Goal: Complete application form

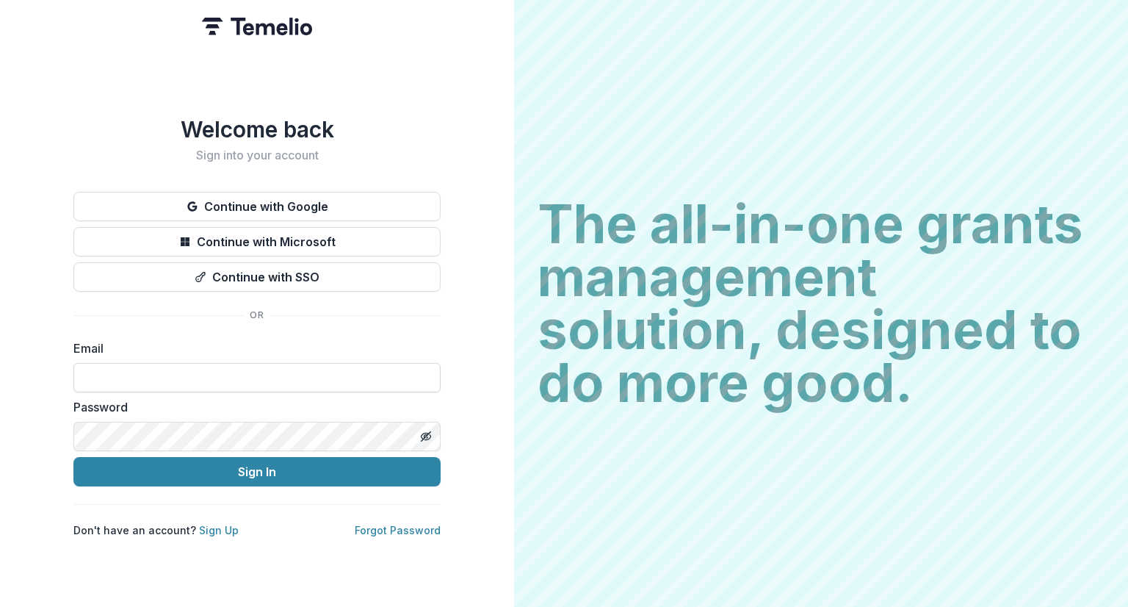
click at [303, 363] on input at bounding box center [256, 377] width 367 height 29
click at [0, 606] on com-1password-button at bounding box center [0, 607] width 0 height 0
type input "**********"
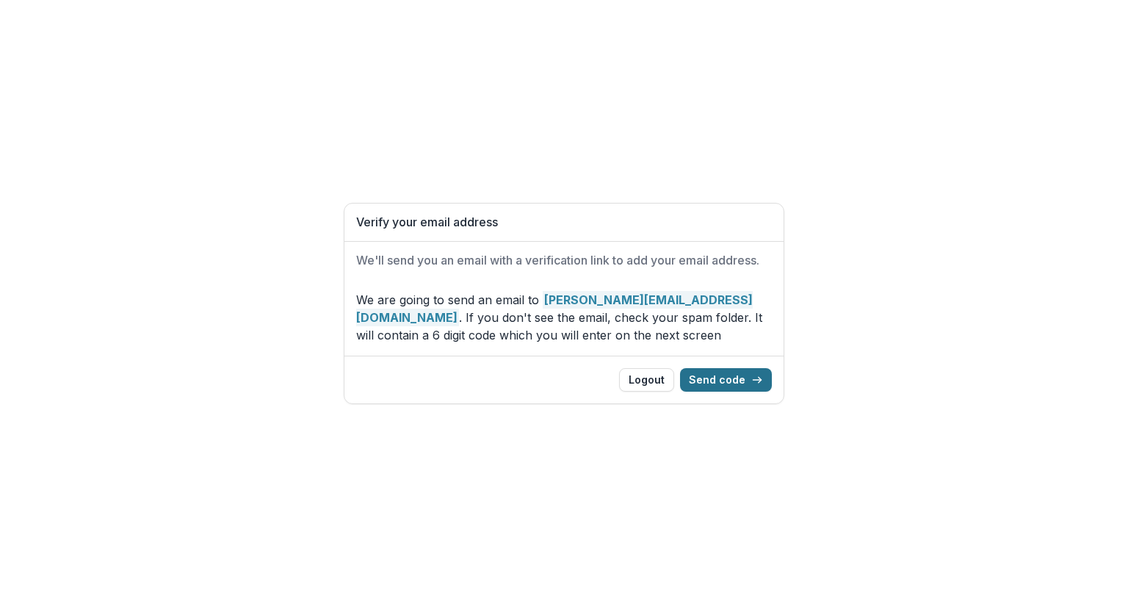
click at [731, 380] on button "Send code" at bounding box center [726, 380] width 92 height 24
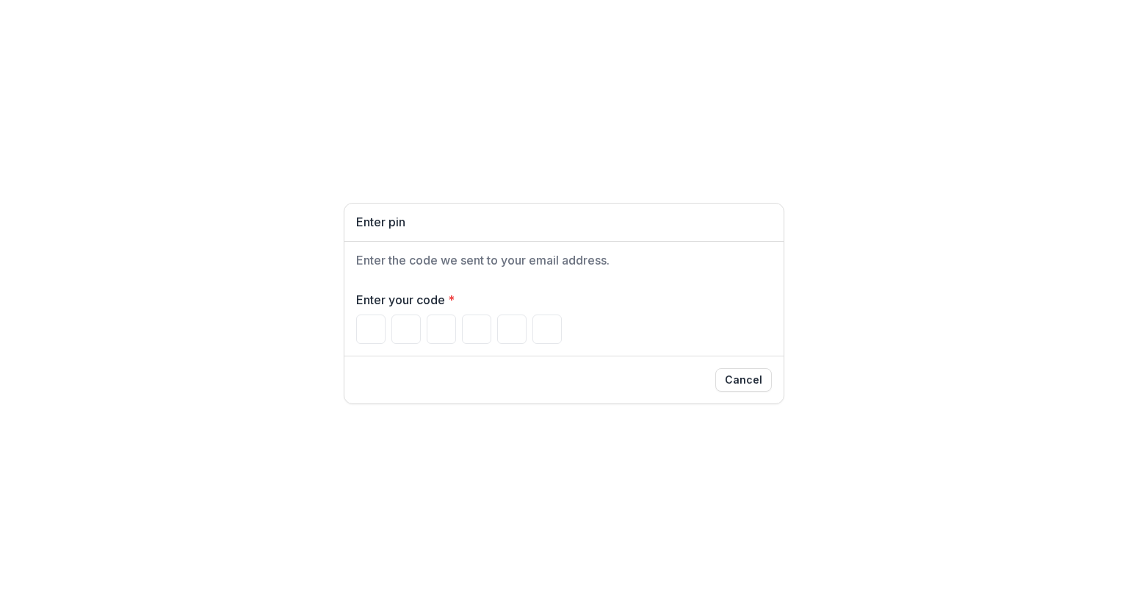
paste input "******"
type input "*"
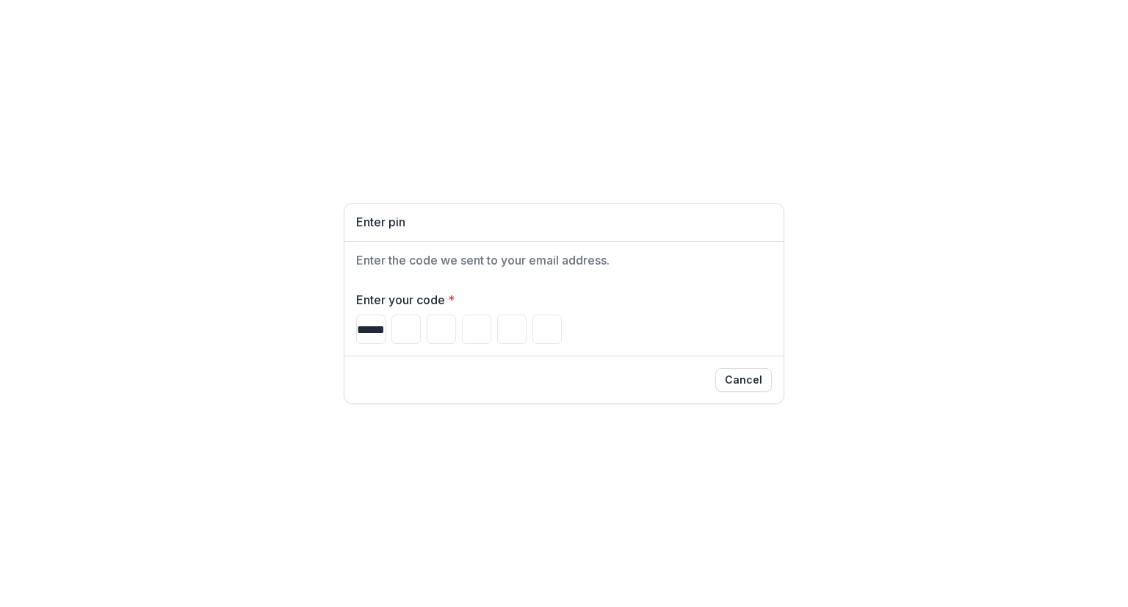
type input "*"
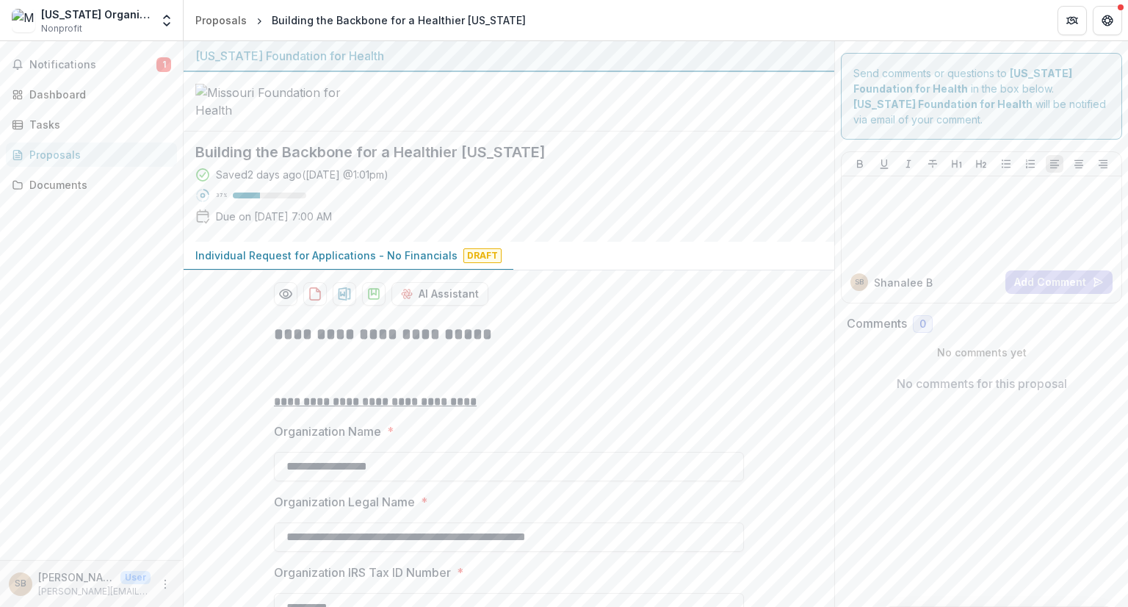
click at [385, 263] on p "Individual Request for Applications - No Financials" at bounding box center [326, 254] width 262 height 15
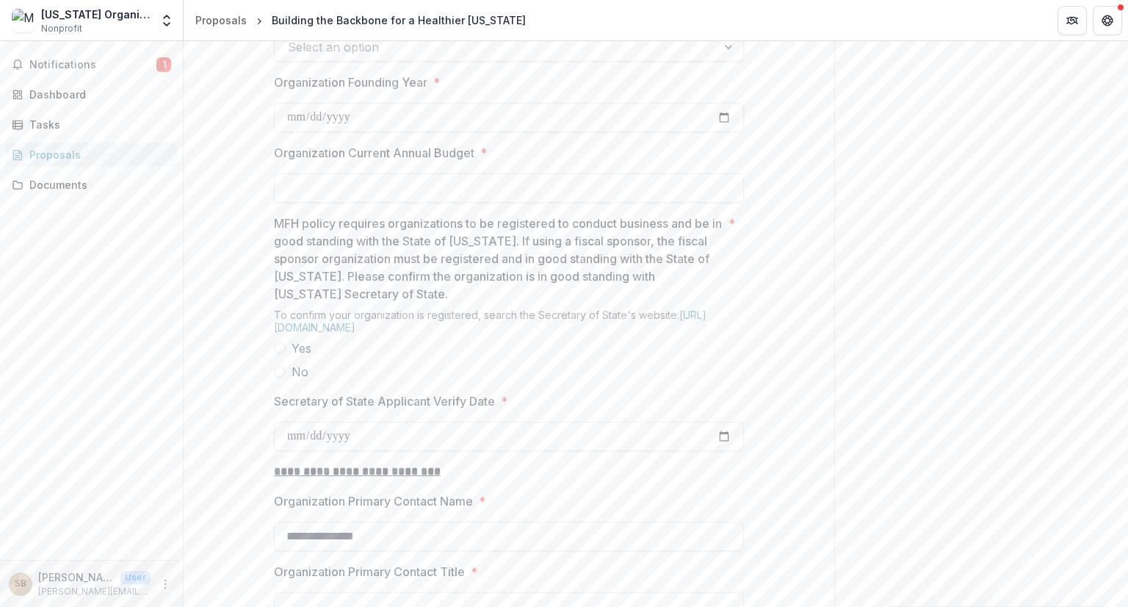
scroll to position [1323, 0]
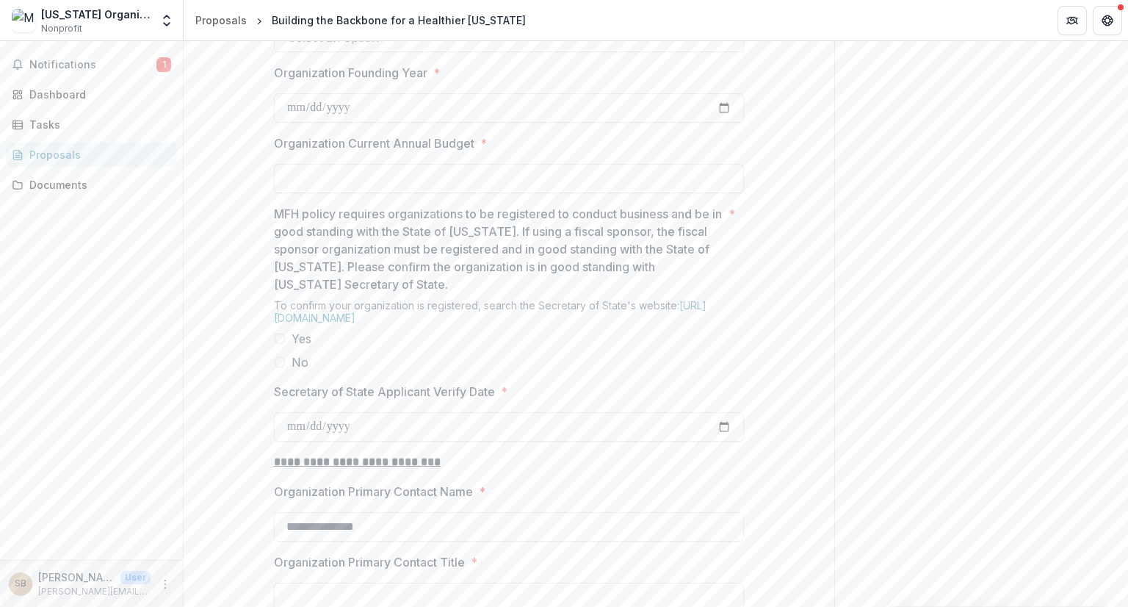
click at [427, 48] on div at bounding box center [496, 37] width 416 height 21
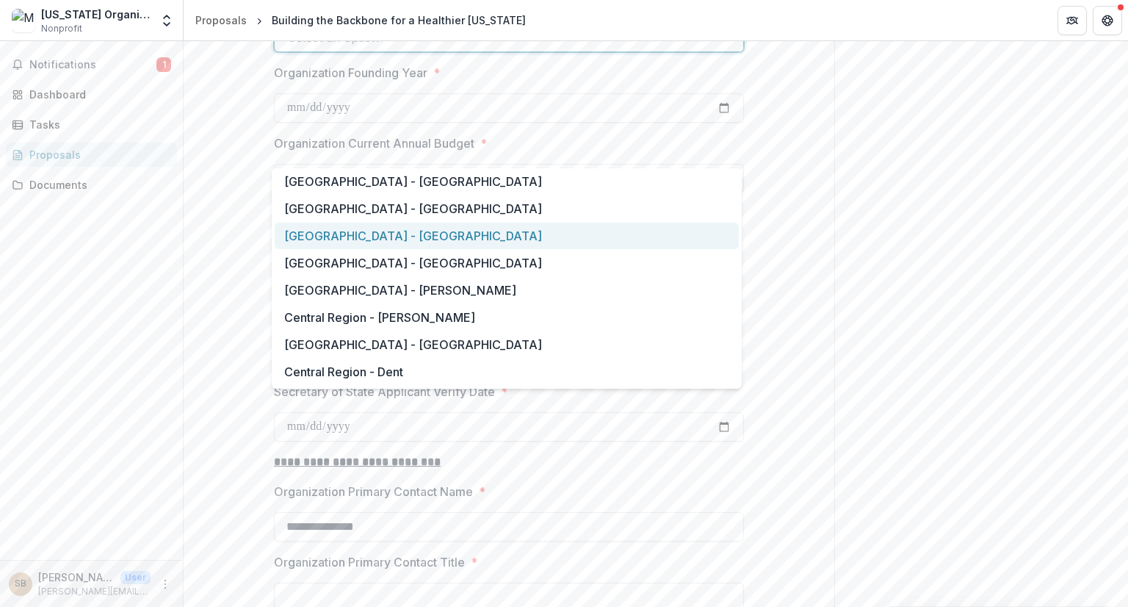
click at [935, 250] on div "Send comments or questions to Missouri Foundation for Health in the box below. …" at bounding box center [981, 85] width 294 height 2733
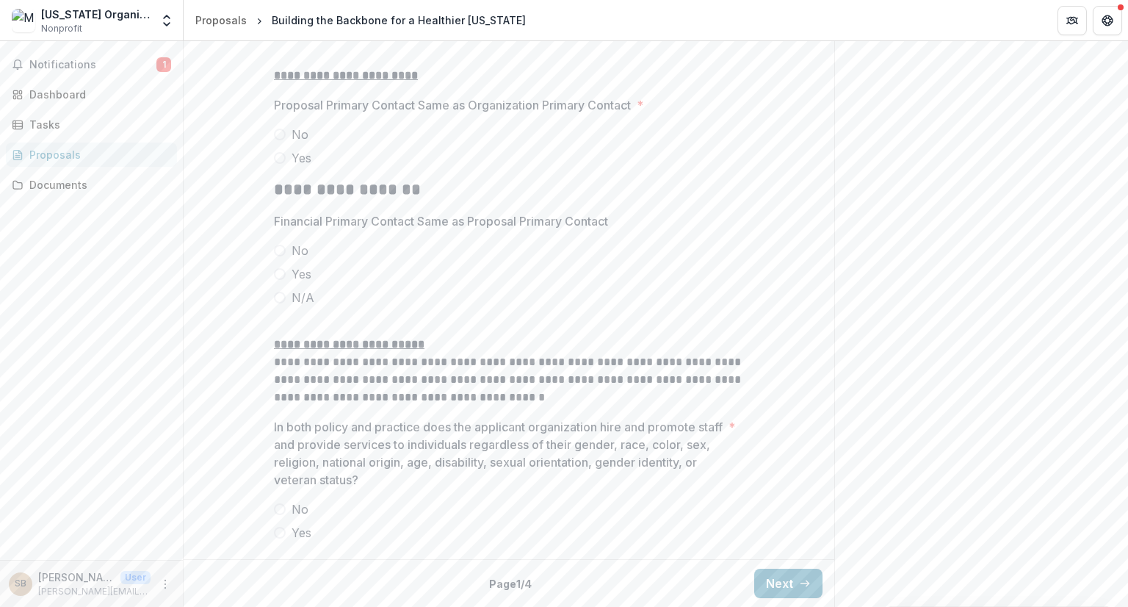
scroll to position [2277, 0]
click at [800, 586] on icon "button" at bounding box center [805, 583] width 12 height 12
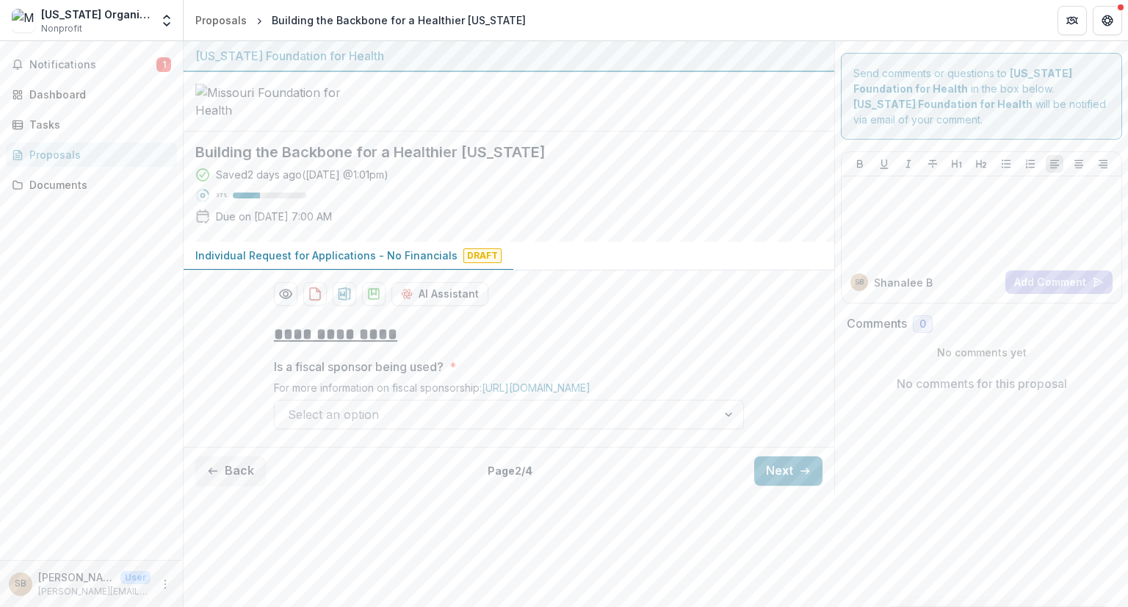
scroll to position [0, 0]
click at [799, 477] on icon "button" at bounding box center [805, 471] width 12 height 12
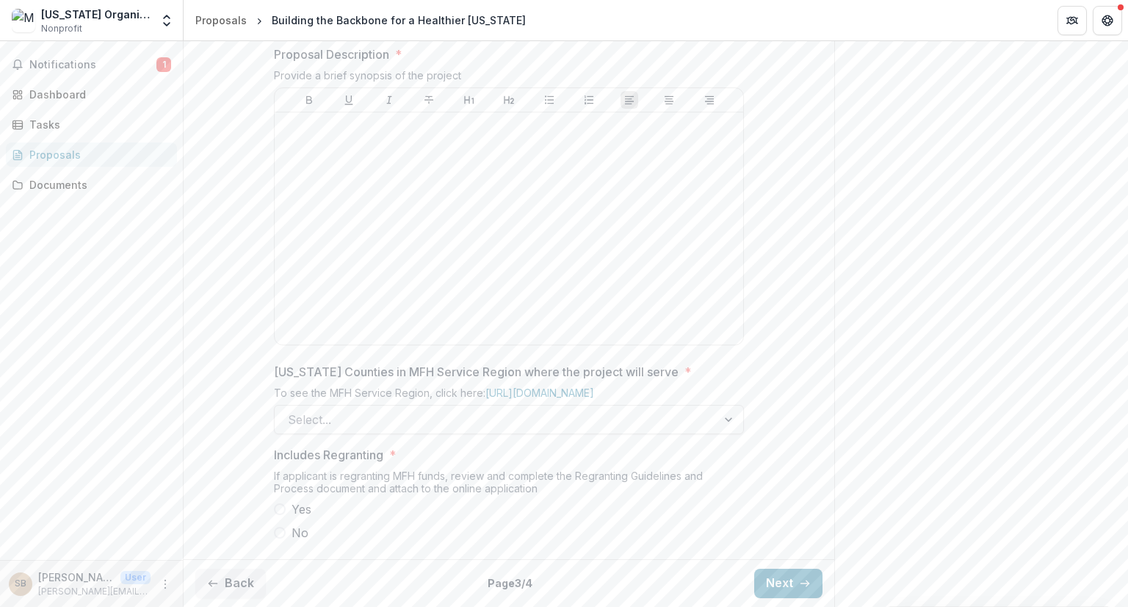
scroll to position [704, 0]
click at [799, 592] on button "Next" at bounding box center [788, 582] width 68 height 29
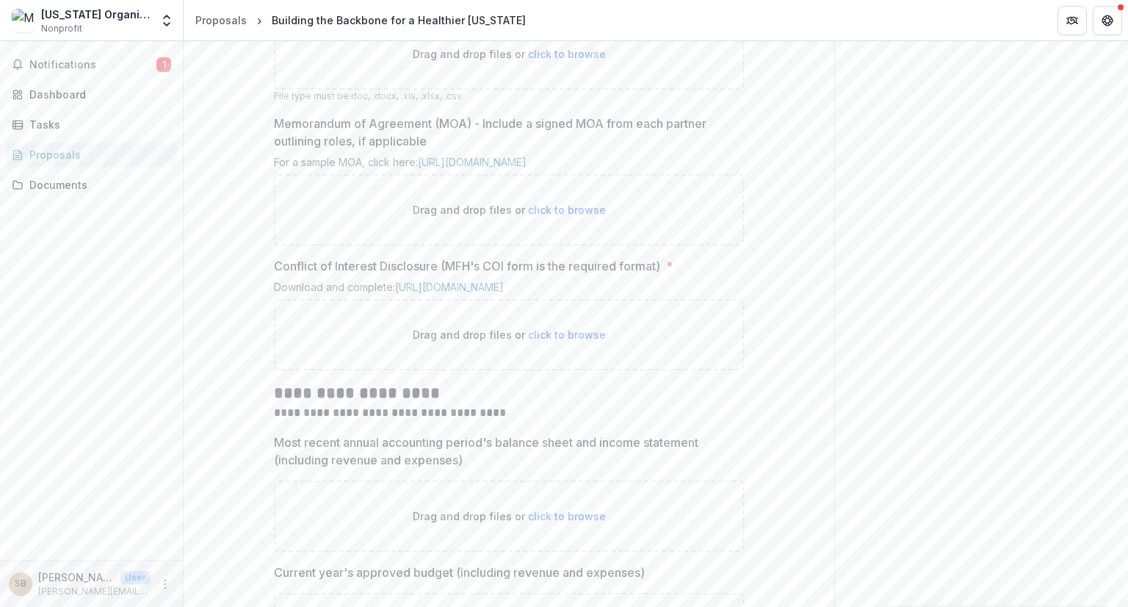
scroll to position [1038, 0]
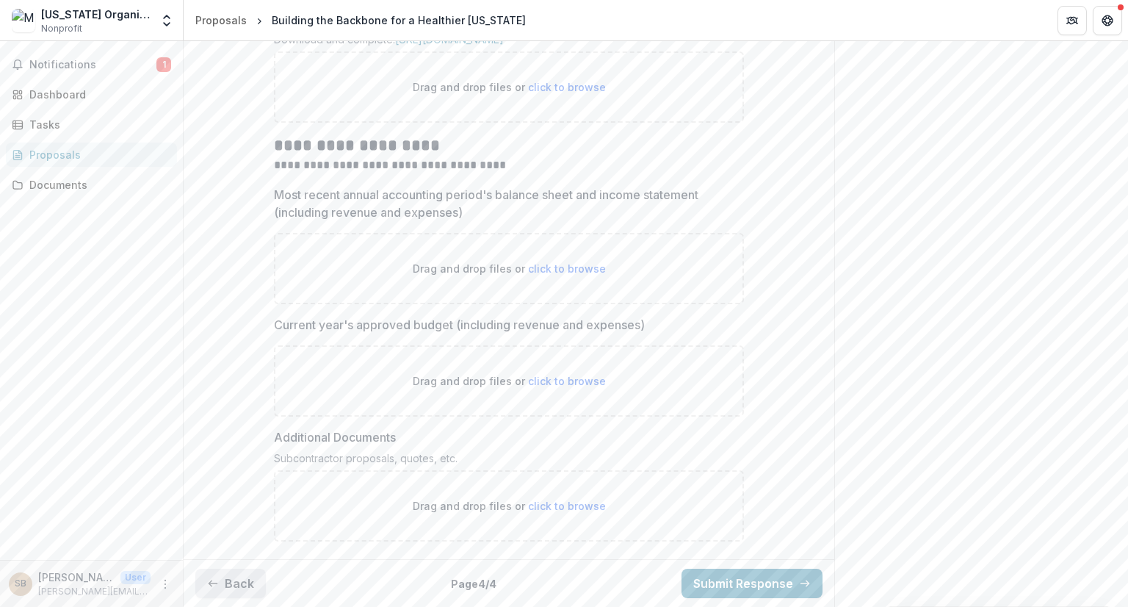
click at [244, 574] on button "Back" at bounding box center [230, 582] width 71 height 29
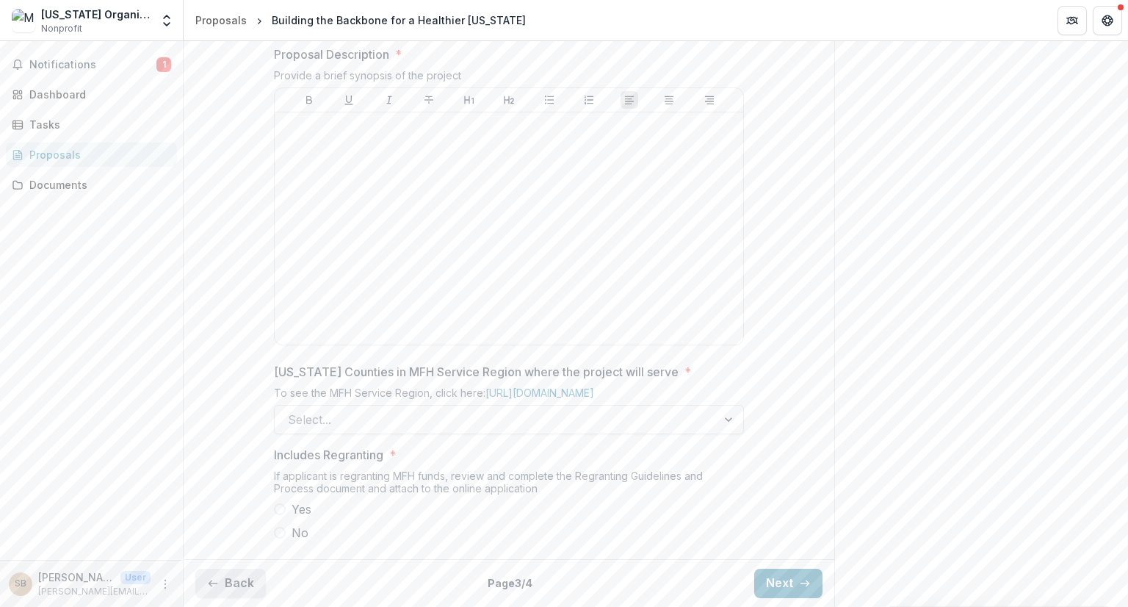
click at [243, 574] on button "Back" at bounding box center [230, 582] width 71 height 29
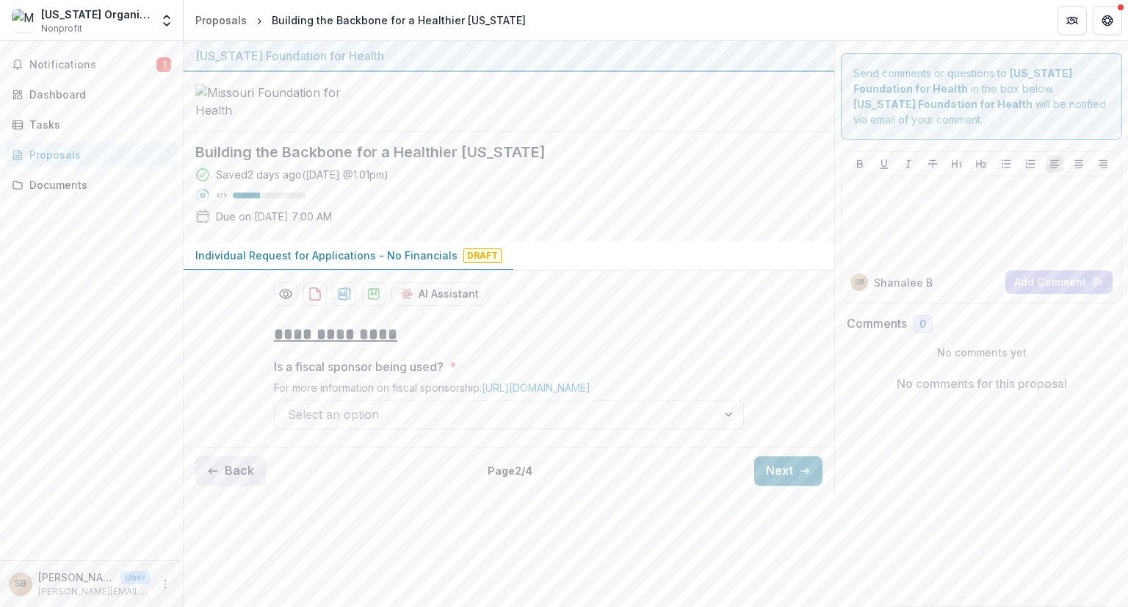
scroll to position [0, 0]
click at [243, 494] on div "Back Page 2 / 4 Next" at bounding box center [509, 471] width 651 height 48
click at [229, 485] on button "Back" at bounding box center [230, 470] width 71 height 29
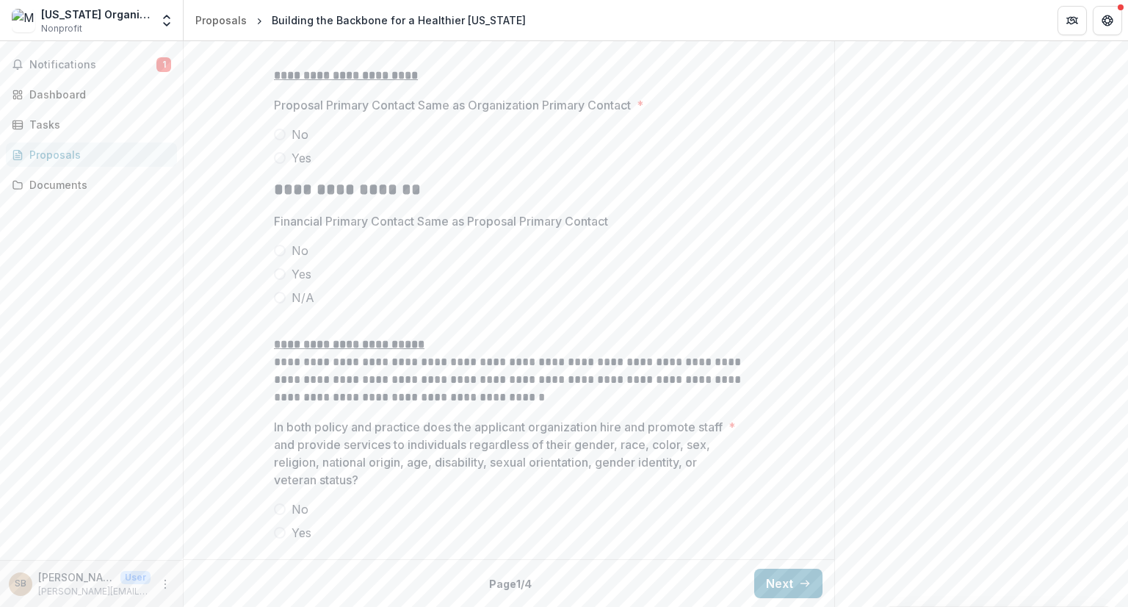
scroll to position [2277, 0]
click at [797, 589] on button "Next" at bounding box center [788, 582] width 68 height 29
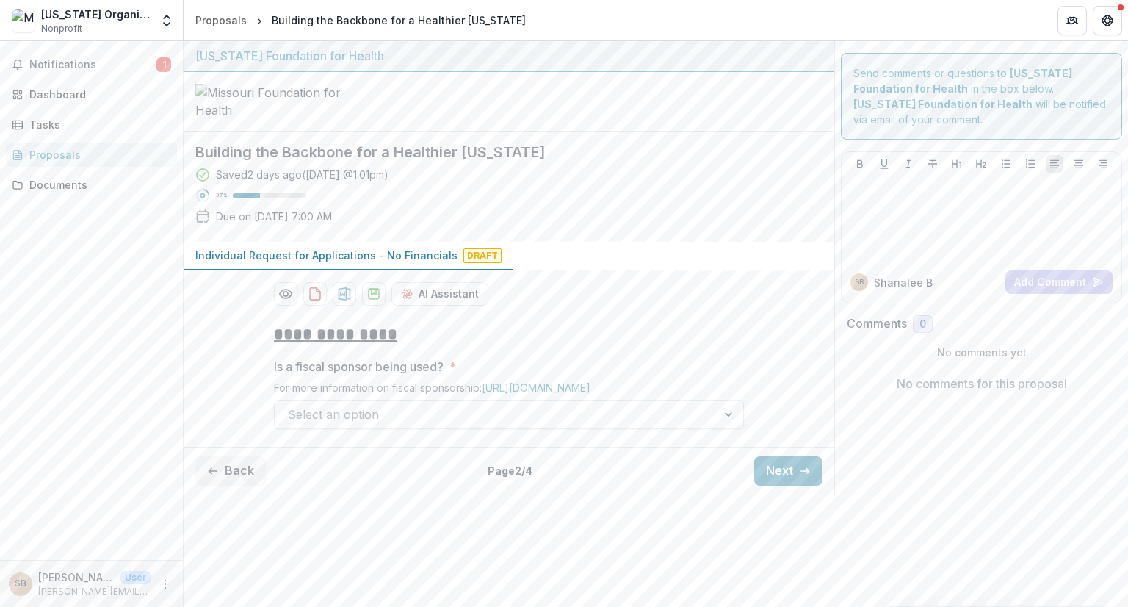
scroll to position [10, 0]
click at [799, 477] on icon "button" at bounding box center [805, 471] width 12 height 12
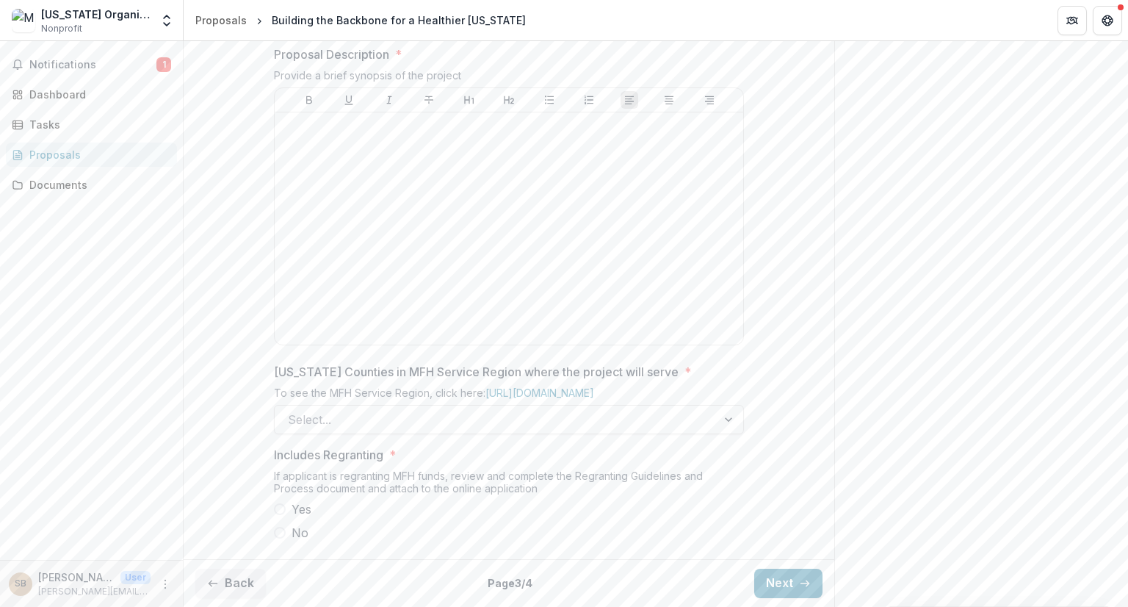
scroll to position [704, 0]
click at [790, 585] on button "Next" at bounding box center [788, 582] width 68 height 29
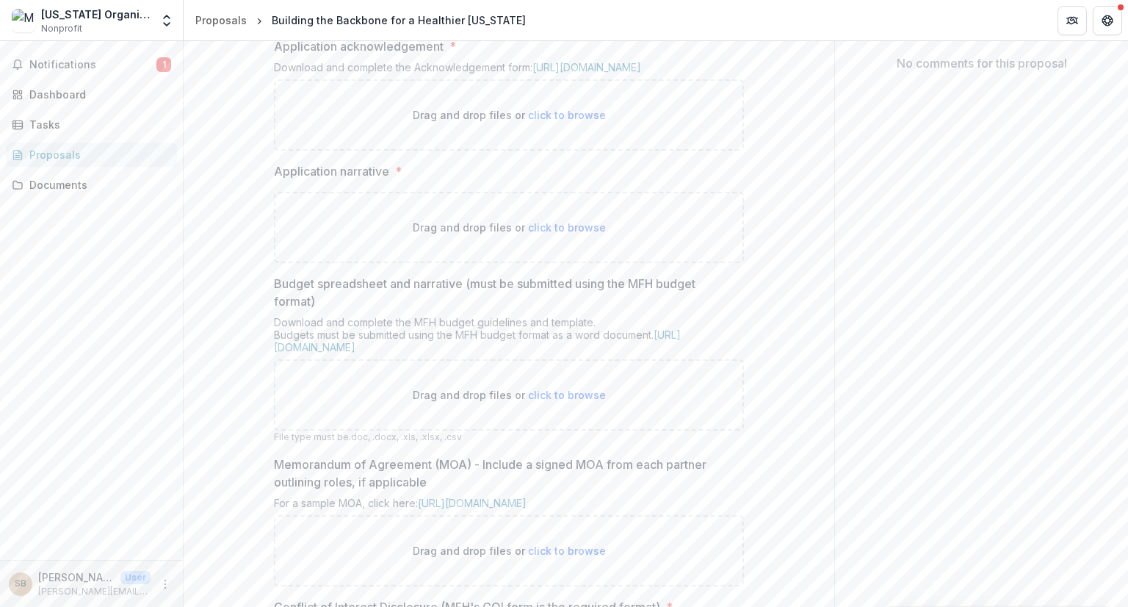
scroll to position [557, 0]
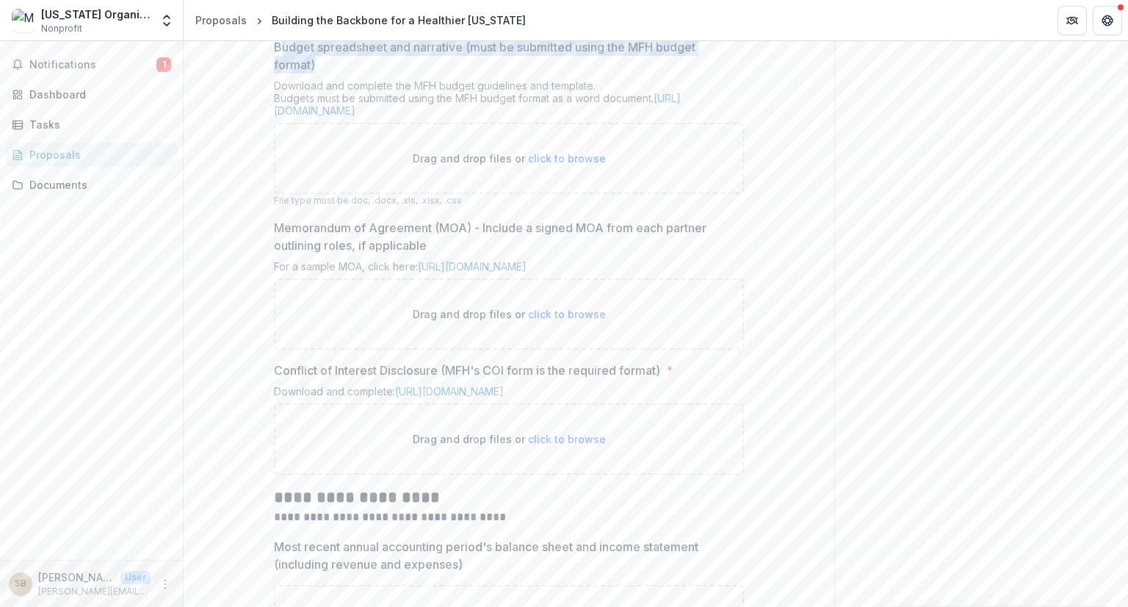
drag, startPoint x: 276, startPoint y: 165, endPoint x: 323, endPoint y: 183, distance: 50.2
click at [323, 73] on p "Budget spreadsheet and narrative (must be submitted using the MFH budget format)" at bounding box center [504, 55] width 461 height 35
click at [245, 197] on div "**********" at bounding box center [509, 330] width 651 height 1150
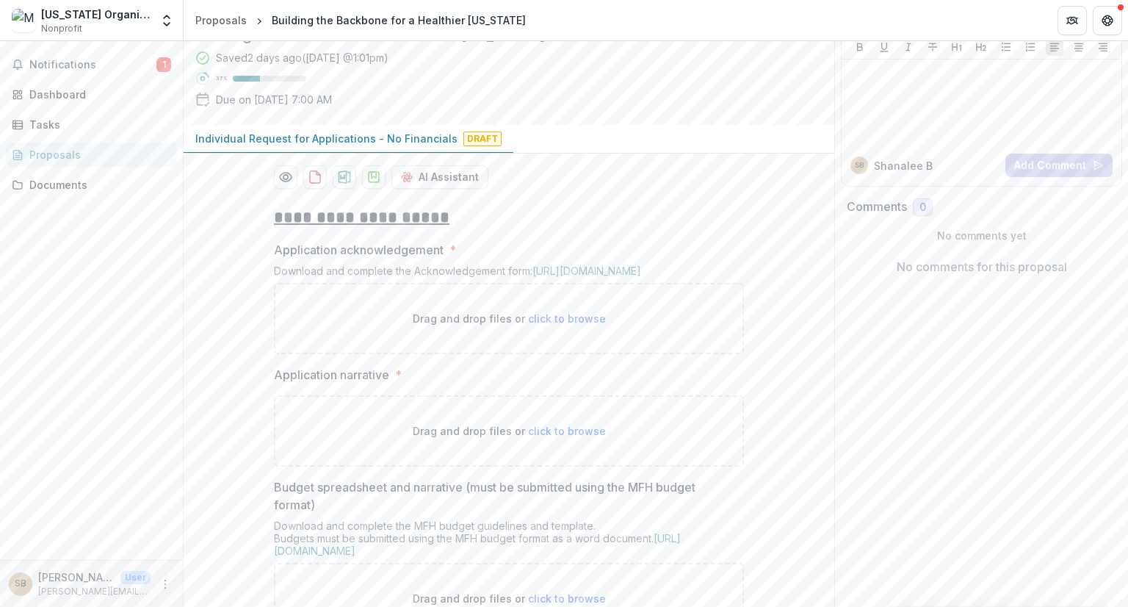
scroll to position [0, 0]
